Goal: Check status: Check status

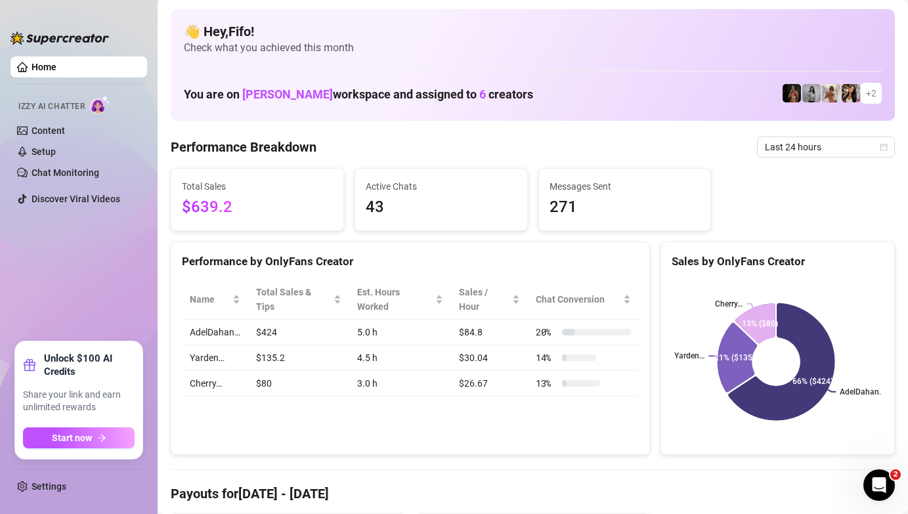
scroll to position [47, 0]
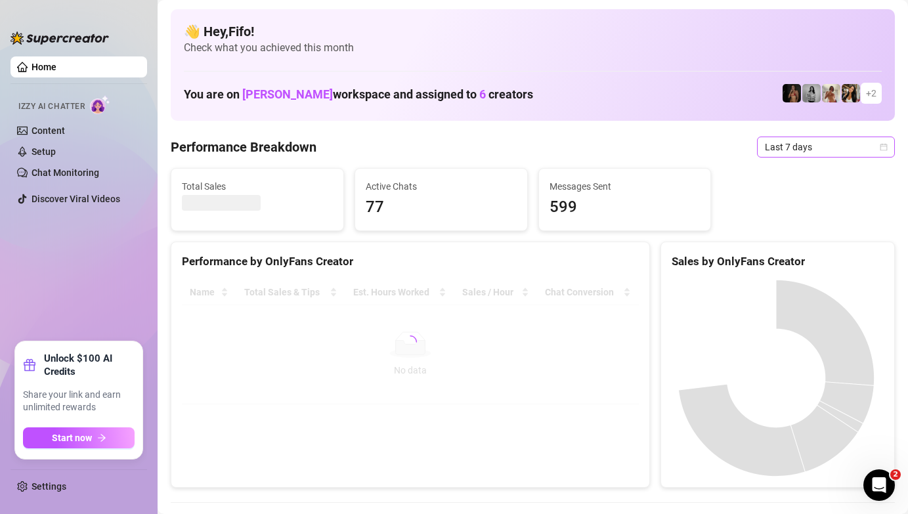
click at [817, 139] on span "Last 7 days" at bounding box center [826, 147] width 122 height 20
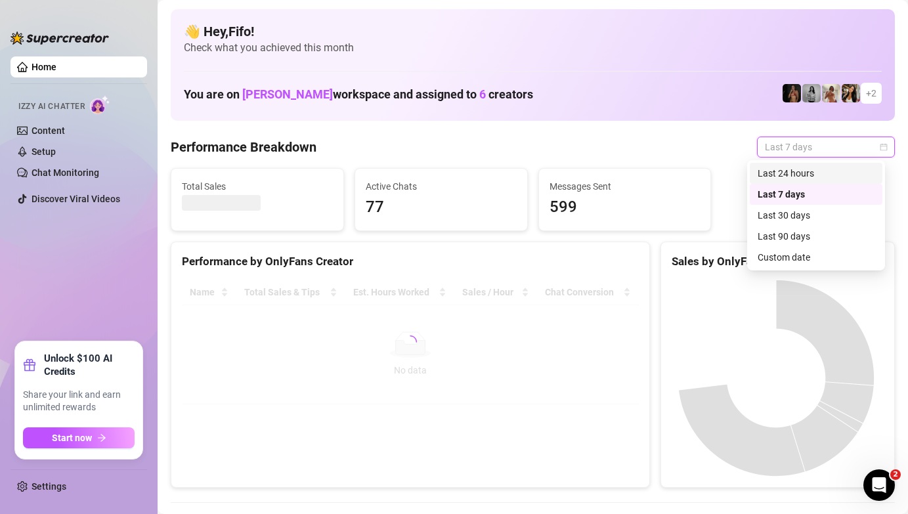
click at [804, 168] on div "Last 24 hours" at bounding box center [816, 173] width 117 height 14
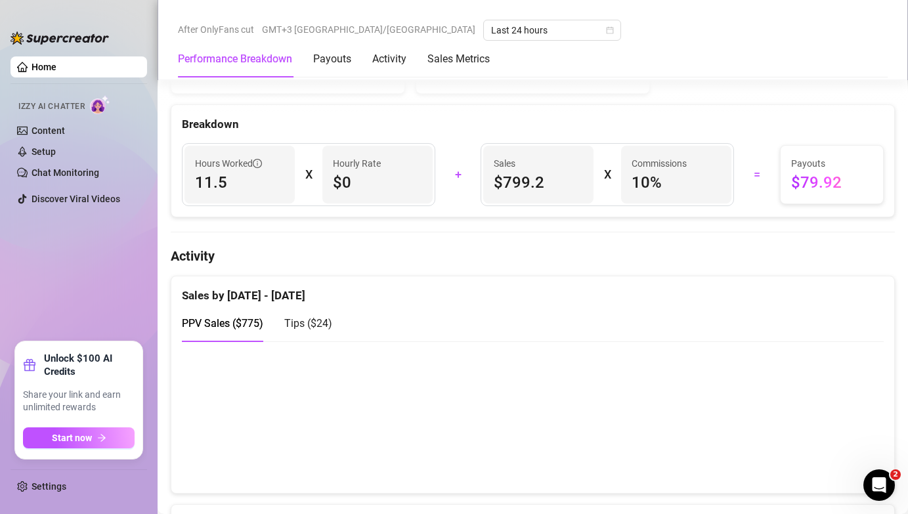
scroll to position [479, 0]
click at [707, 389] on canvas at bounding box center [528, 416] width 692 height 131
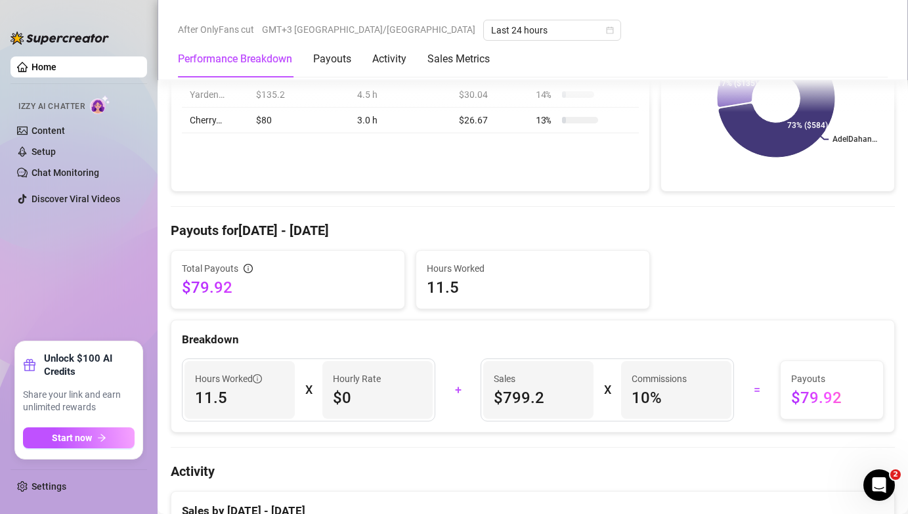
scroll to position [0, 0]
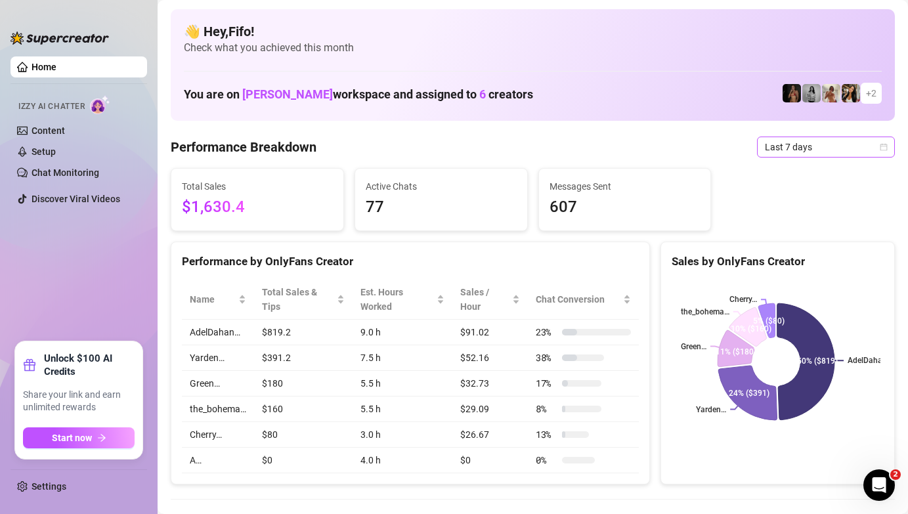
click at [765, 144] on span "Last 7 days" at bounding box center [826, 147] width 122 height 20
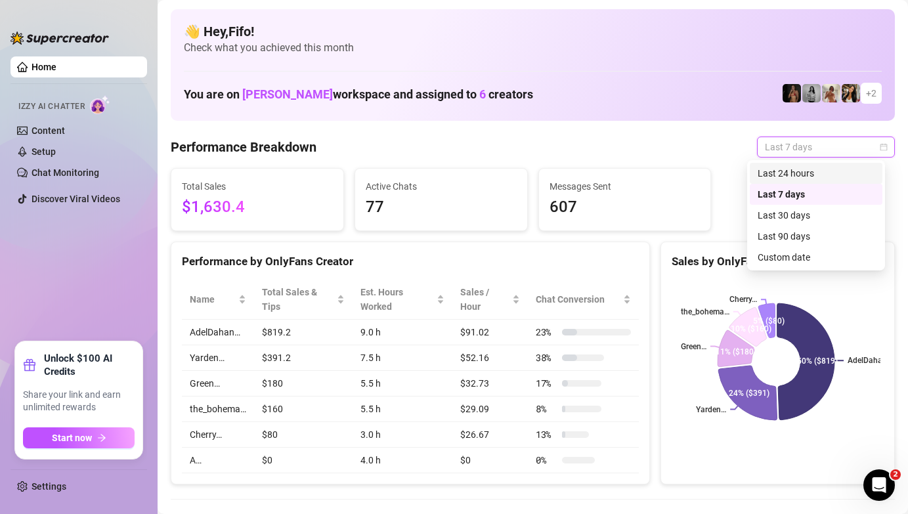
click at [772, 175] on div "Last 24 hours" at bounding box center [816, 173] width 117 height 14
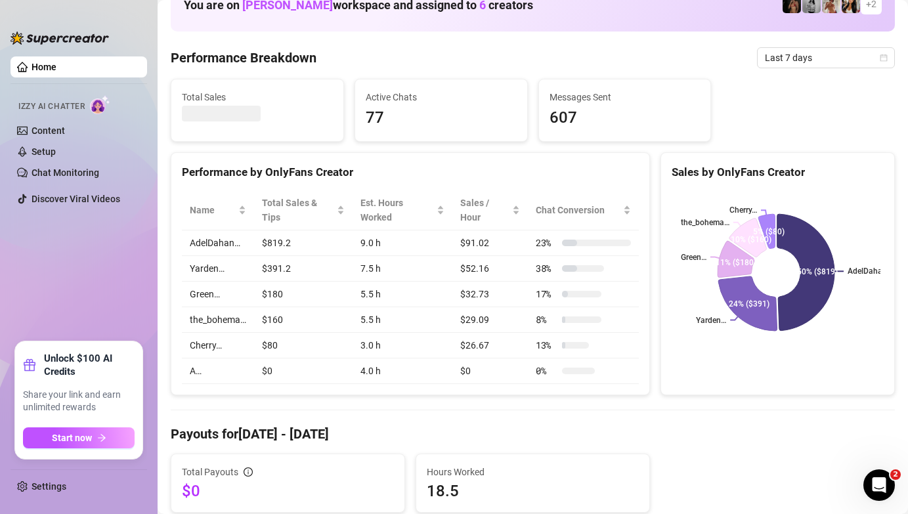
scroll to position [77, 0]
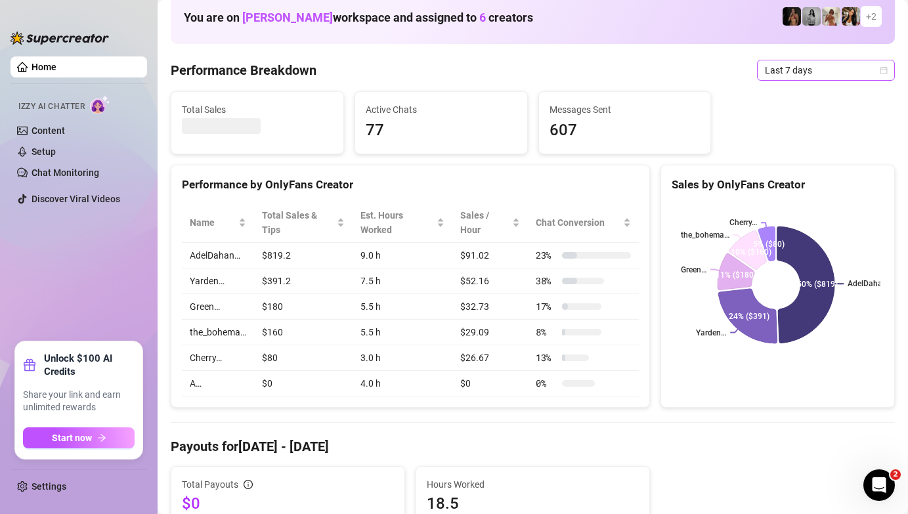
click at [787, 77] on span "Last 7 days" at bounding box center [826, 70] width 122 height 20
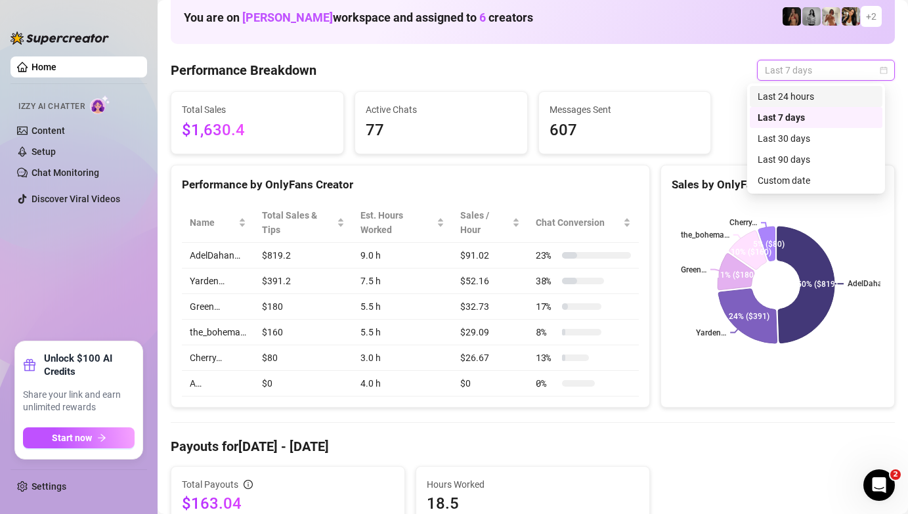
click at [782, 99] on div "Last 24 hours" at bounding box center [816, 96] width 117 height 14
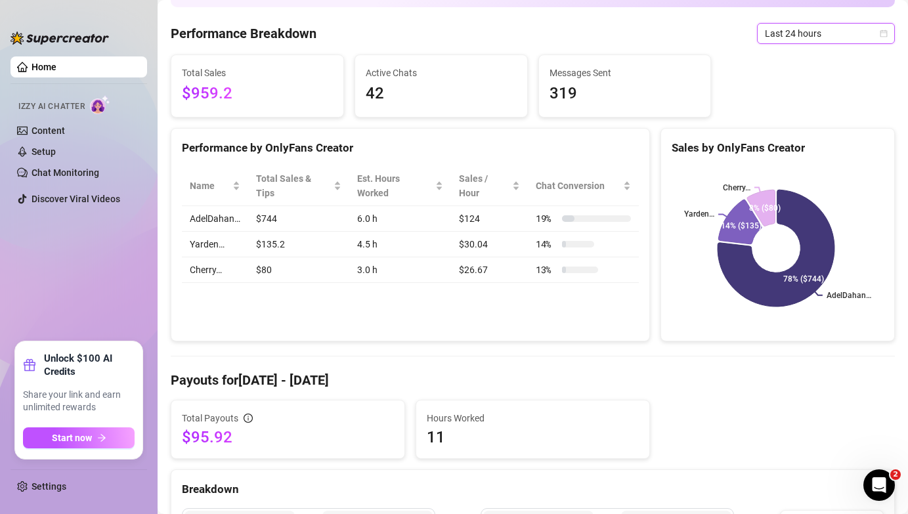
scroll to position [113, 0]
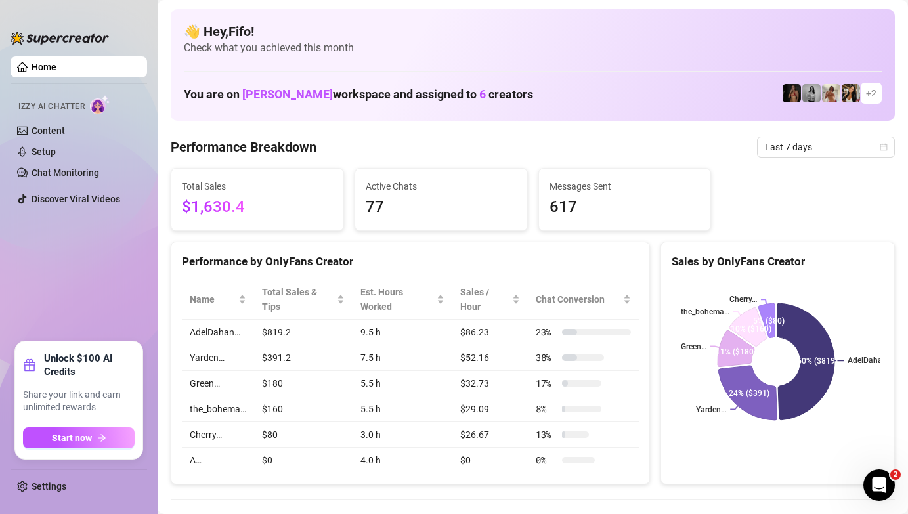
click at [774, 154] on span "Last 7 days" at bounding box center [826, 147] width 122 height 20
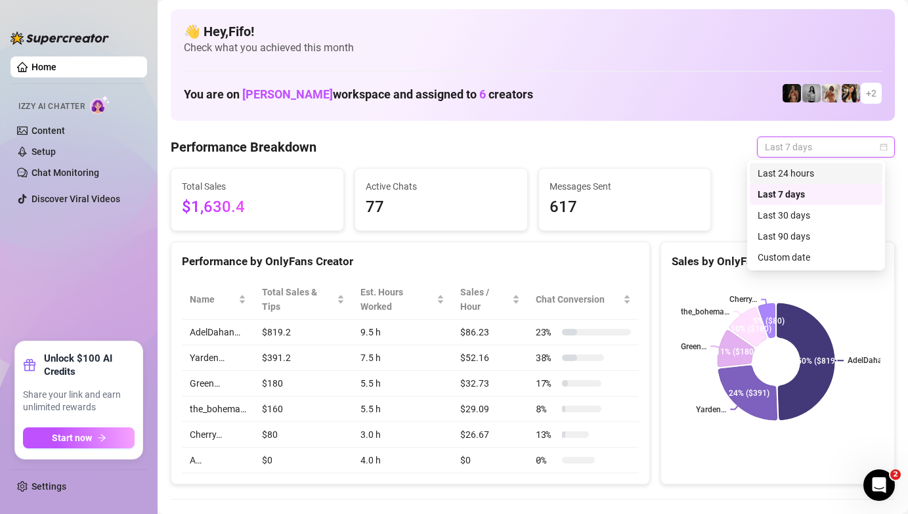
click at [780, 172] on div "Last 24 hours" at bounding box center [816, 173] width 117 height 14
